Goal: Transaction & Acquisition: Purchase product/service

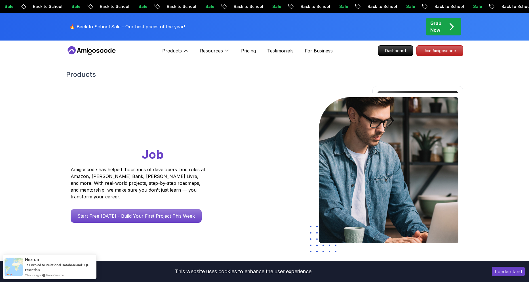
click at [187, 46] on div "Products Products Portfolly The one-click portfolio builder for developers Cour…" at bounding box center [175, 50] width 26 height 11
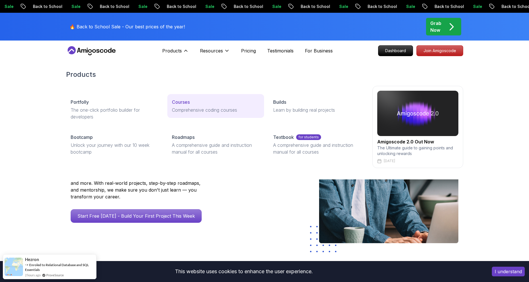
click at [187, 104] on p "Courses" at bounding box center [181, 102] width 18 height 7
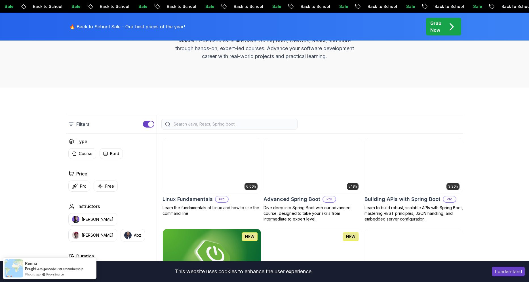
scroll to position [117, 0]
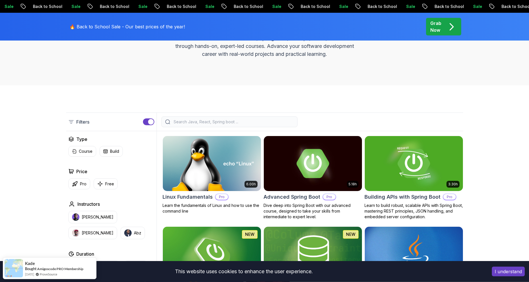
scroll to position [78, 0]
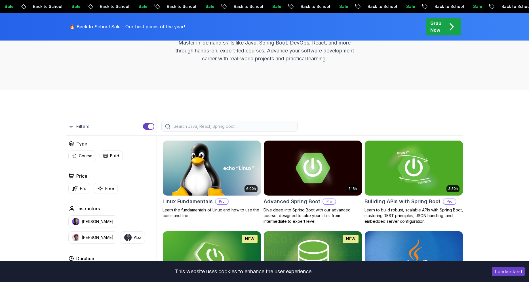
click at [318, 168] on img at bounding box center [312, 168] width 103 height 58
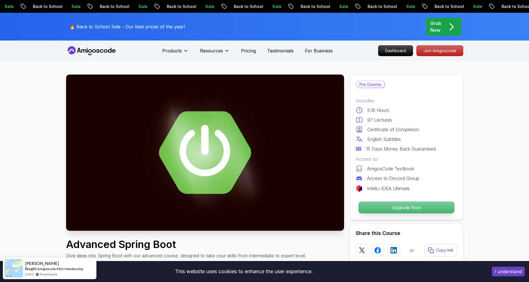
click at [417, 206] on p "Upgrade Now" at bounding box center [406, 208] width 96 height 12
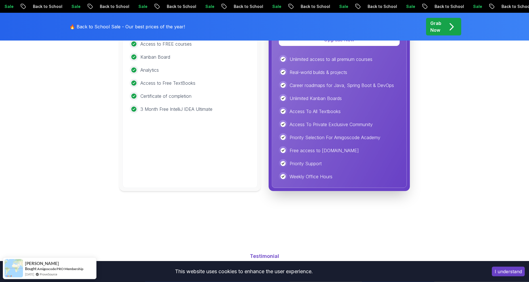
scroll to position [1277, 0]
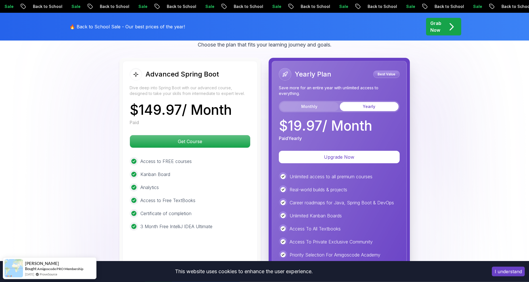
click at [321, 102] on button "Monthly" at bounding box center [309, 106] width 59 height 9
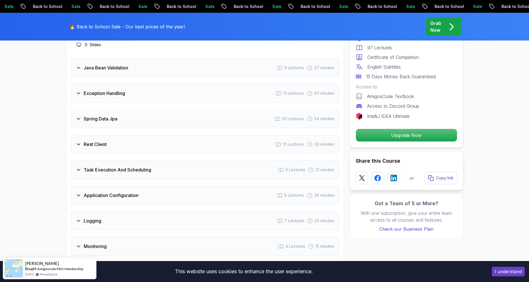
scroll to position [807, 0]
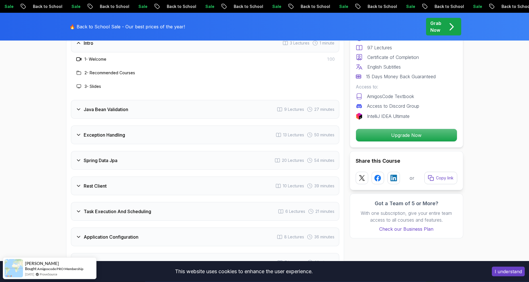
click at [84, 126] on div "Exception Handling 13 Lectures 50 minutes" at bounding box center [205, 135] width 268 height 19
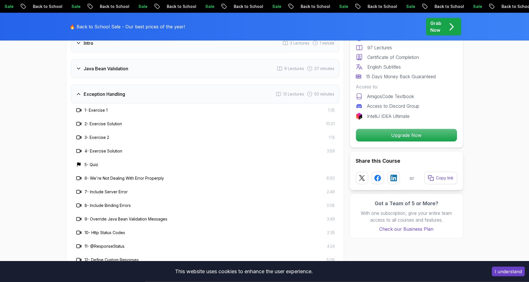
click at [91, 107] on h3 "1 - Exercise 1" at bounding box center [96, 110] width 23 height 6
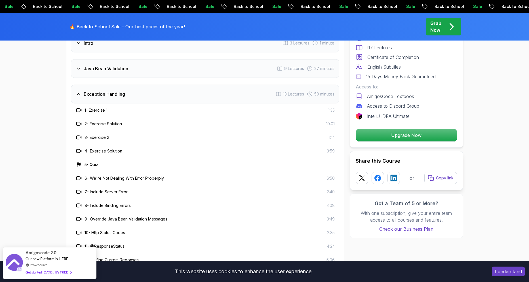
click at [80, 107] on icon at bounding box center [79, 110] width 6 height 6
click at [87, 162] on h3 "5 - Quiz" at bounding box center [92, 165] width 14 height 6
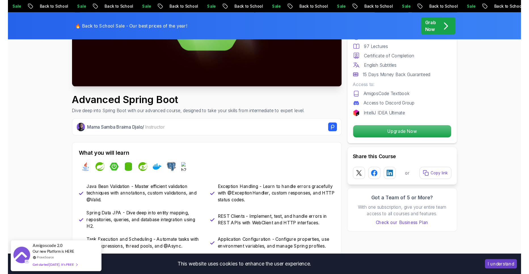
scroll to position [0, 0]
